Goal: Task Accomplishment & Management: Manage account settings

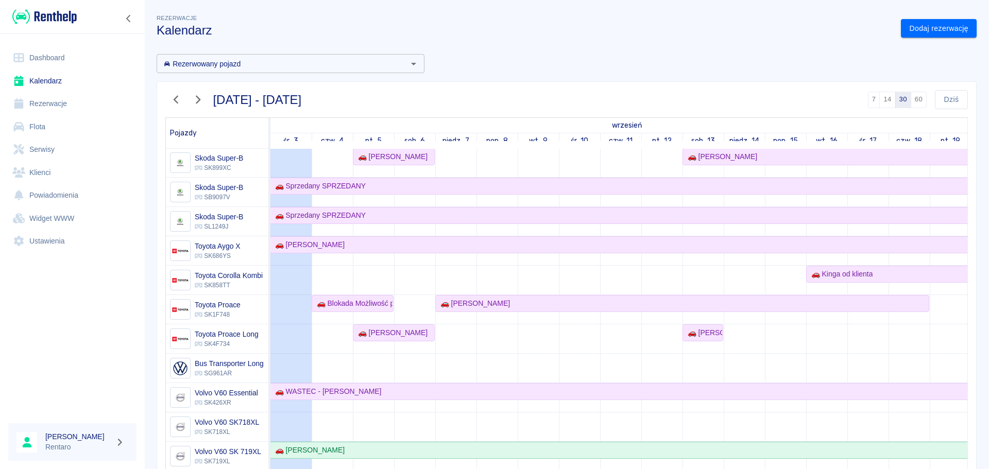
click at [177, 97] on icon "button" at bounding box center [176, 100] width 5 height 8
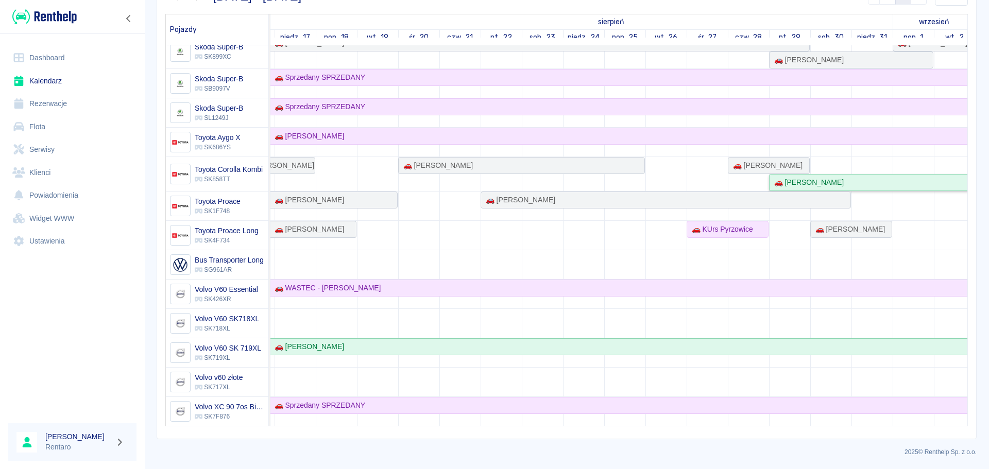
click at [916, 177] on div "🚗 [PERSON_NAME]" at bounding box center [871, 182] width 203 height 11
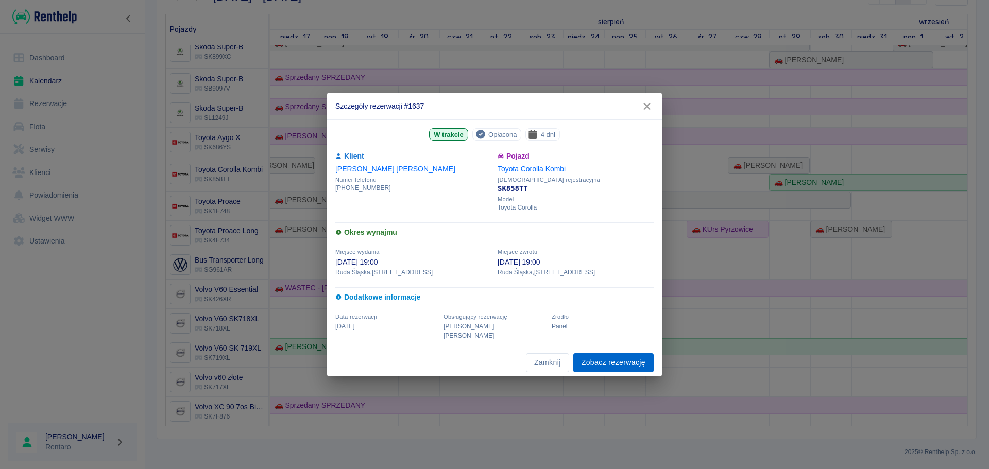
click at [610, 366] on link "Zobacz rezerwację" at bounding box center [613, 362] width 80 height 19
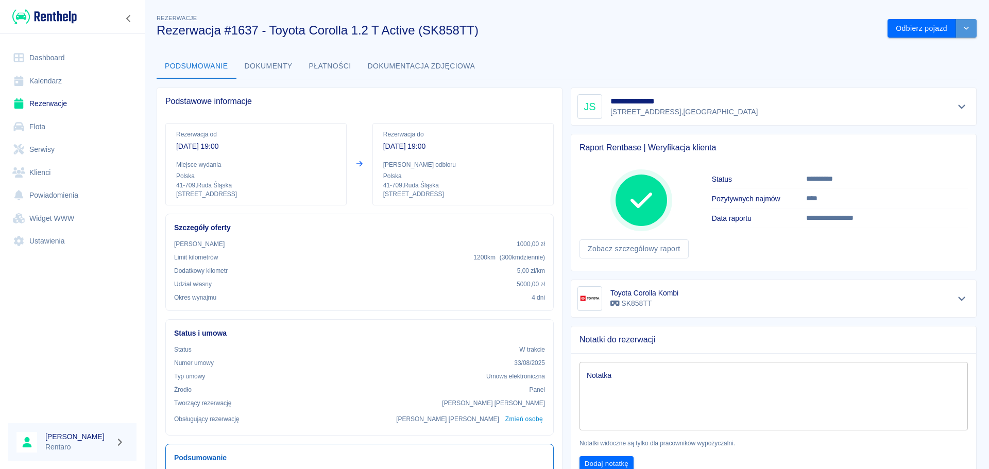
click at [962, 28] on icon "drop-down" at bounding box center [966, 28] width 8 height 7
click at [918, 50] on li "Przedłuż rezerwację" at bounding box center [924, 50] width 81 height 17
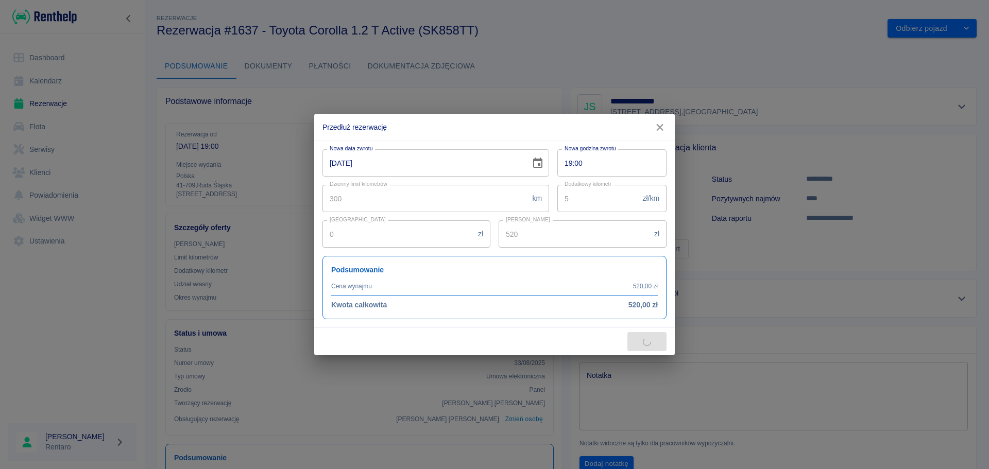
type input "516"
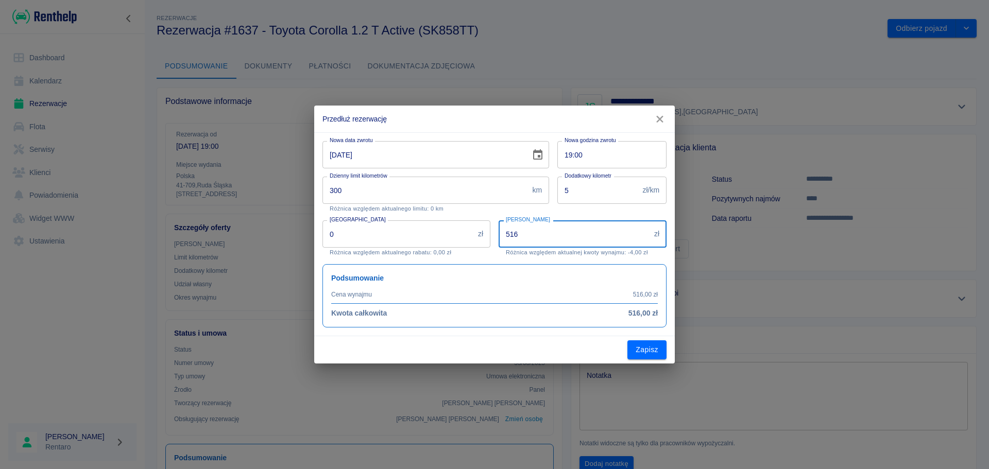
click at [584, 235] on input "516" at bounding box center [573, 233] width 151 height 27
click at [525, 155] on div "[DATE] Nowa data zwrotu" at bounding box center [435, 154] width 227 height 27
click at [537, 153] on icon "Choose date, selected date is 2 wrz 2025" at bounding box center [537, 155] width 12 height 12
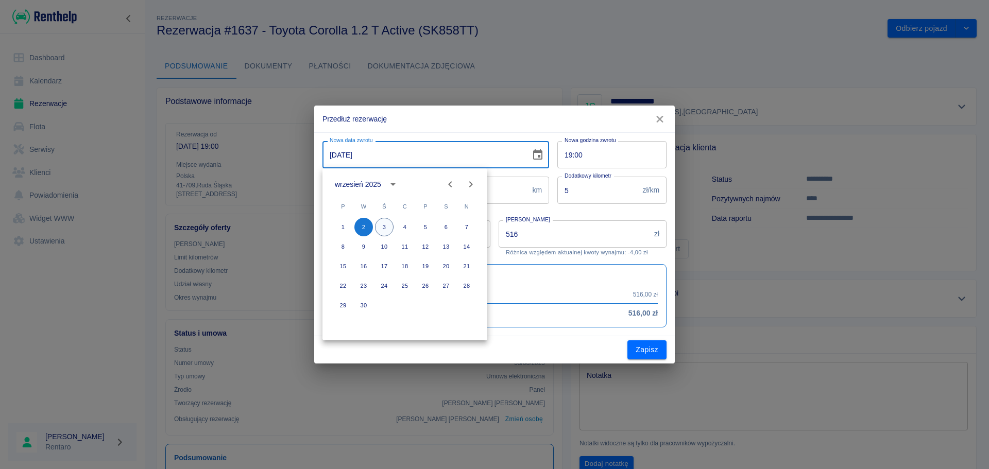
click at [387, 225] on button "3" at bounding box center [384, 227] width 19 height 19
type input "[DATE]"
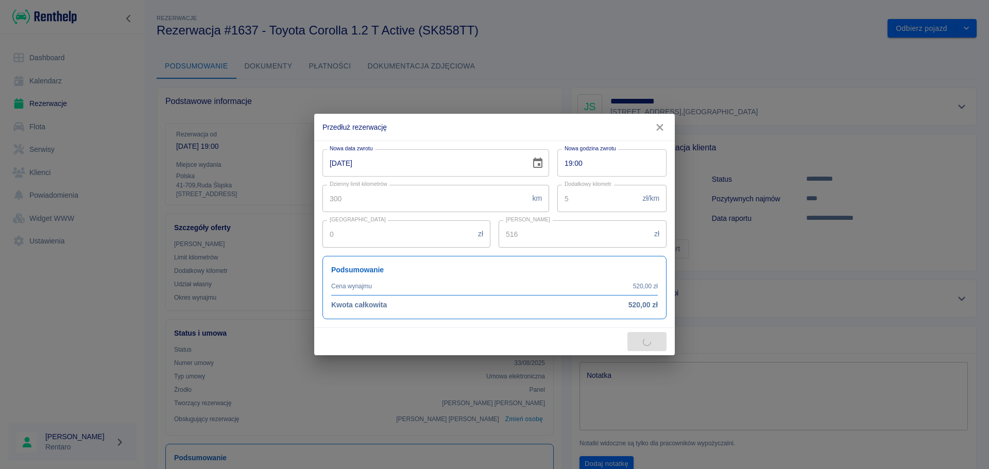
type input "645"
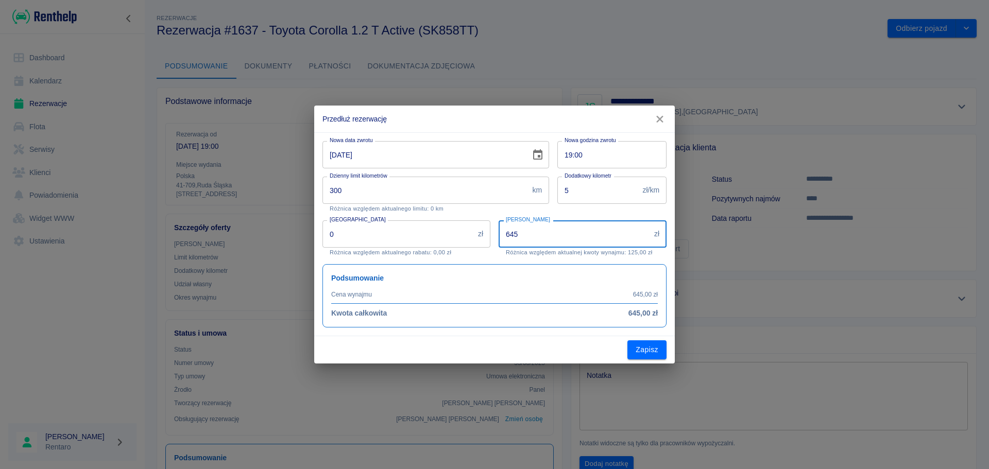
click at [573, 244] on input "645" at bounding box center [573, 233] width 151 height 27
click at [645, 357] on button "Zapisz" at bounding box center [646, 349] width 39 height 19
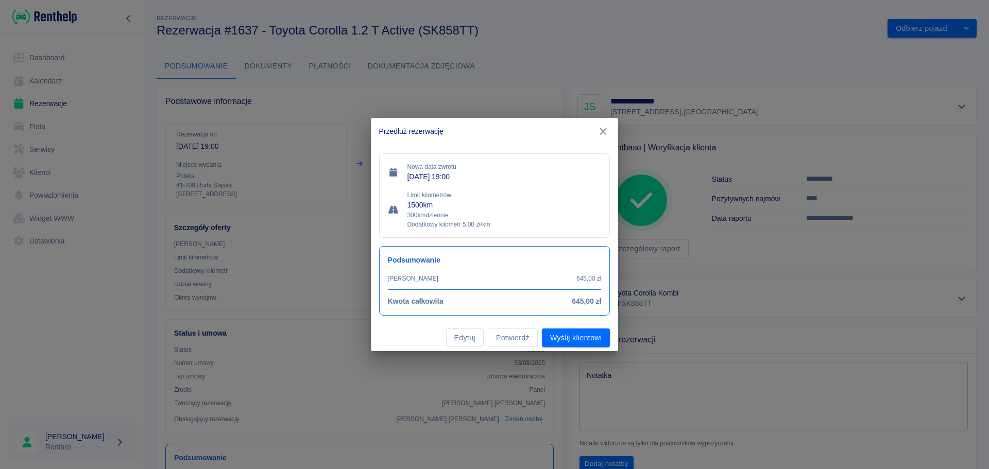
click at [500, 334] on button "Potwierdź" at bounding box center [513, 337] width 50 height 19
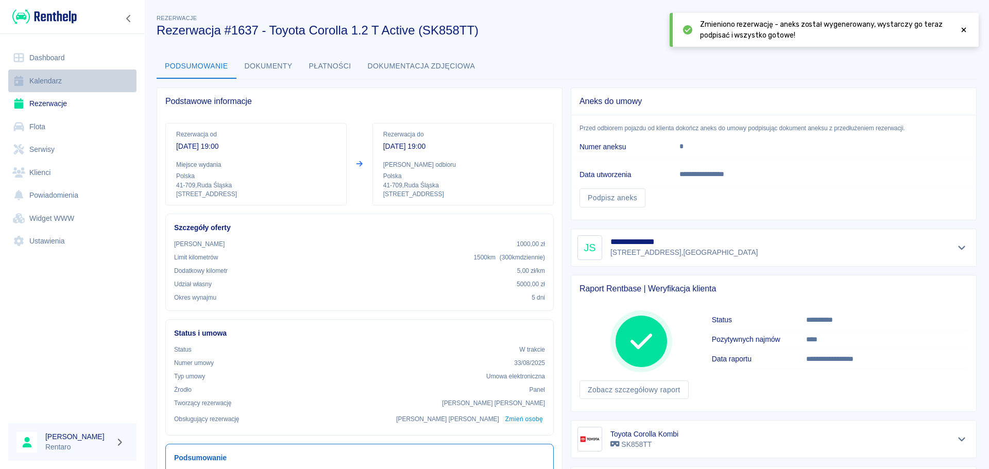
click at [62, 86] on link "Kalendarz" at bounding box center [72, 81] width 128 height 23
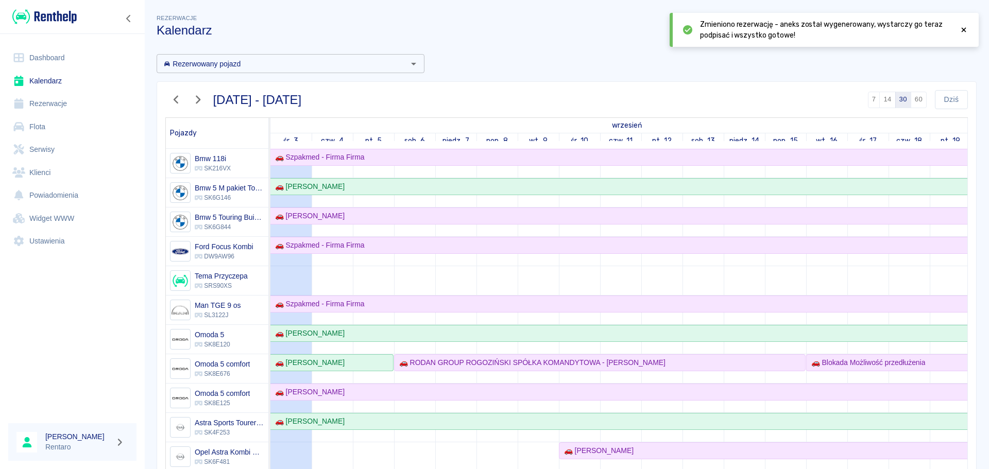
click at [962, 29] on icon at bounding box center [963, 30] width 5 height 5
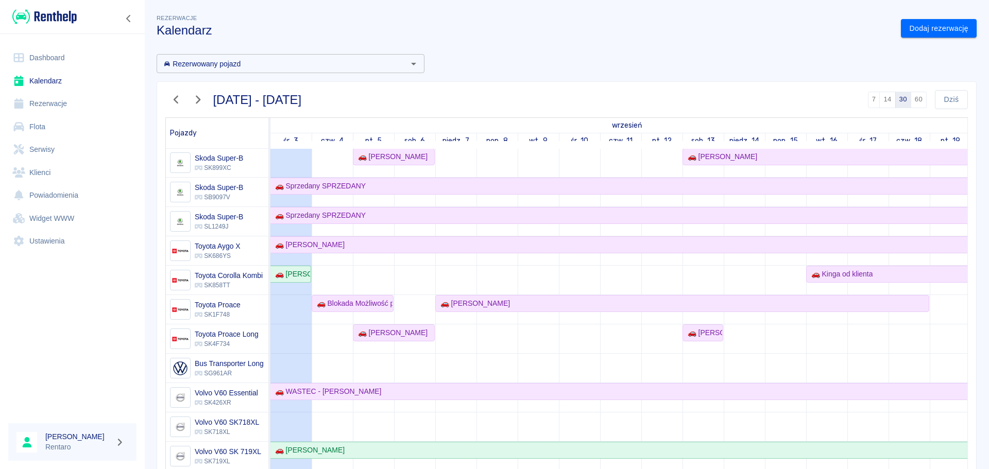
scroll to position [801, 0]
click at [303, 269] on div "🚗 [PERSON_NAME]" at bounding box center [290, 274] width 39 height 11
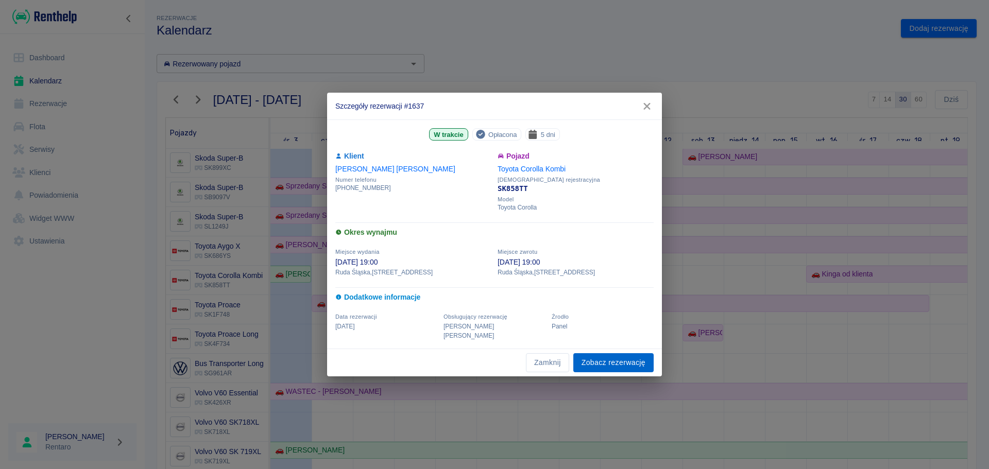
click at [598, 357] on link "Zobacz rezerwację" at bounding box center [613, 362] width 80 height 19
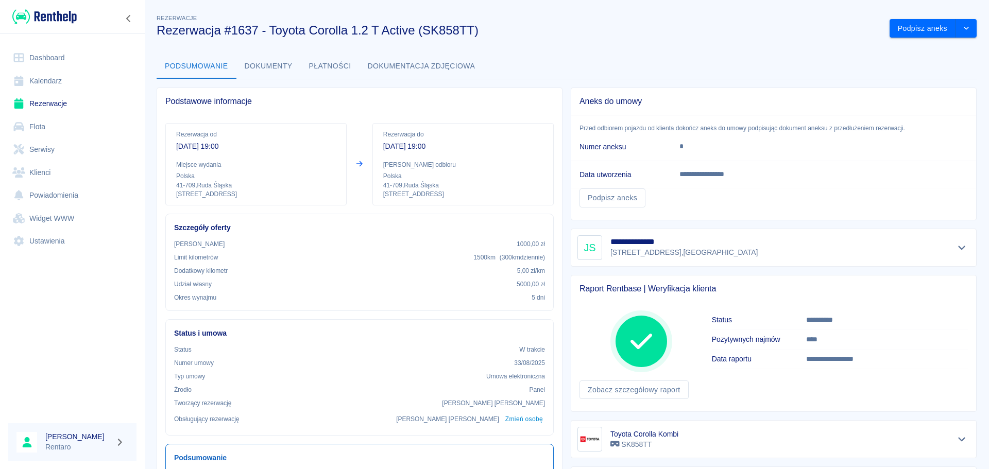
click at [32, 63] on link "Dashboard" at bounding box center [72, 57] width 128 height 23
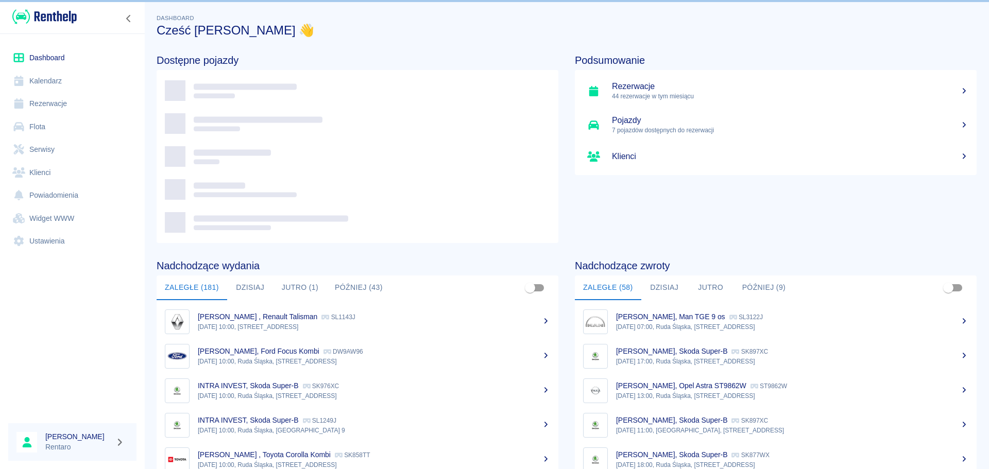
click at [37, 79] on link "Kalendarz" at bounding box center [72, 81] width 128 height 23
